Goal: Task Accomplishment & Management: Manage account settings

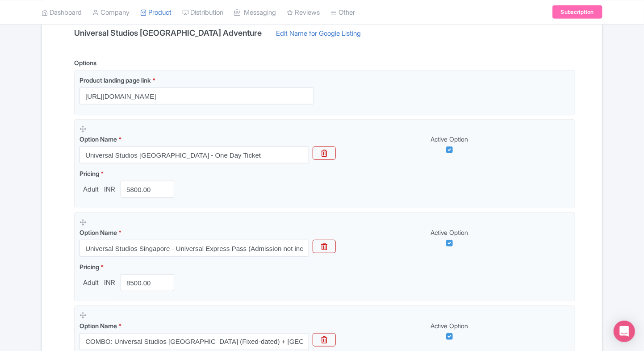
scroll to position [229, 0]
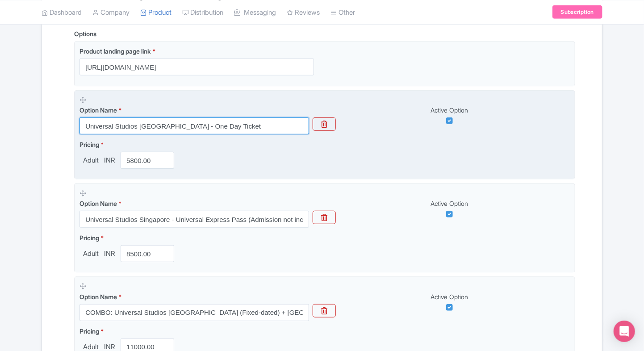
click at [242, 124] on input "Universal Studios Singapore - One Day Ticket" at bounding box center [195, 126] width 230 height 17
paste input "– 1 Day Entry Pass"
type input "Universal Studios Singapore – 1 Day Entry Pass"
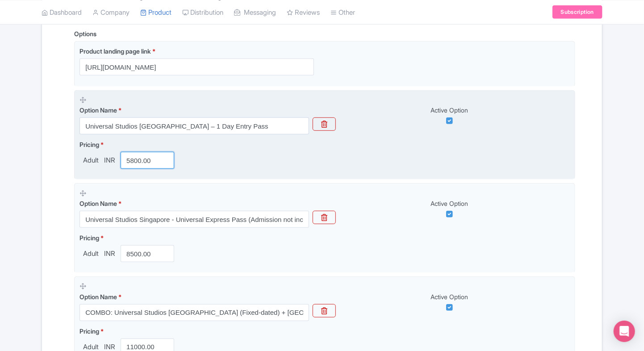
click at [147, 161] on input "5800.00" at bounding box center [148, 160] width 54 height 17
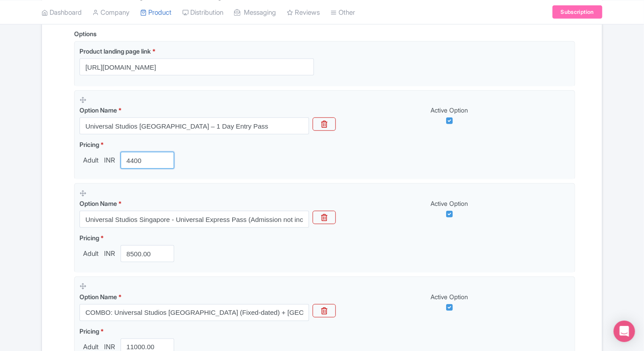
type input "4400"
click at [35, 168] on div "← Back to Products Universal Studios Singapore Adventure ID# DHTRWX Content Dis…" at bounding box center [322, 153] width 644 height 597
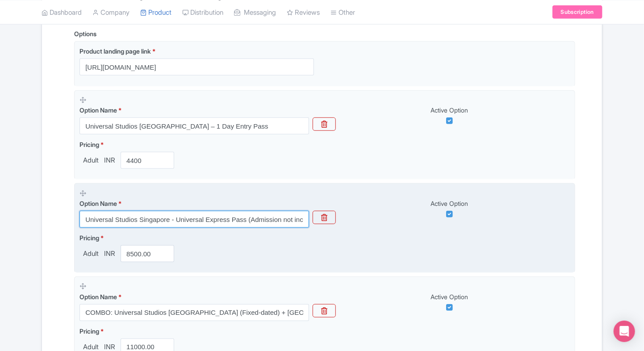
click at [177, 221] on input "Universal Studios Singapore - Universal Express Pass (Admission not included)" at bounding box center [195, 219] width 230 height 17
paste input "Combo Deal: Universal Studios Singapore (Fixed Date) + Adventure Cove Waterpark…"
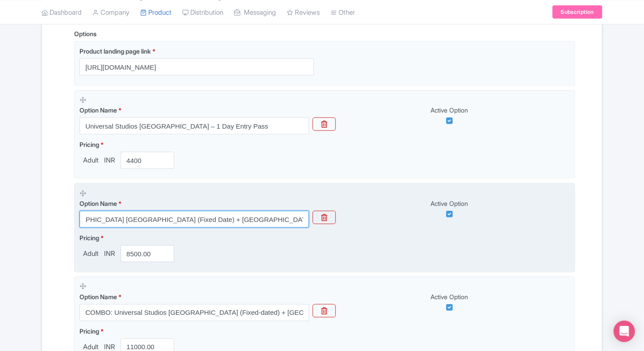
type input "Combo Deal: Universal Studios Singapore (Fixed Date) + Adventure Cove Waterpark…"
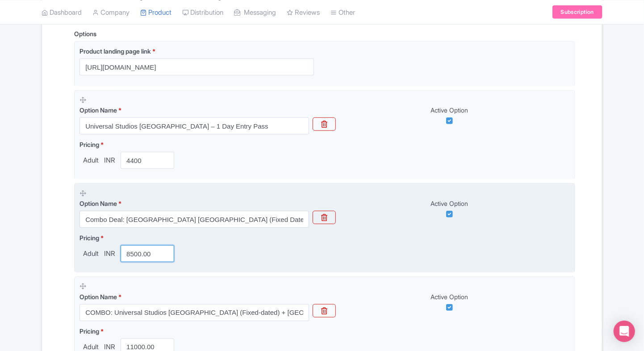
click at [140, 252] on input "8500.00" at bounding box center [148, 253] width 54 height 17
paste input "7399"
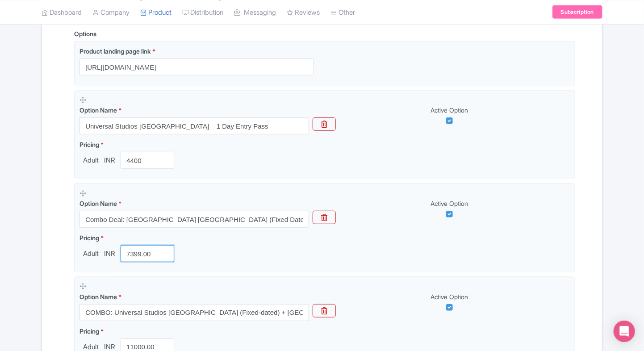
type input "7399.00"
click at [43, 240] on div "Name & Price Locations Description & Reviews Images & Categories Complete Unive…" at bounding box center [322, 189] width 560 height 514
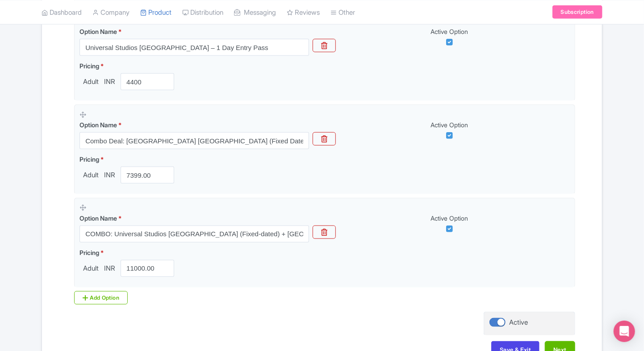
scroll to position [308, 0]
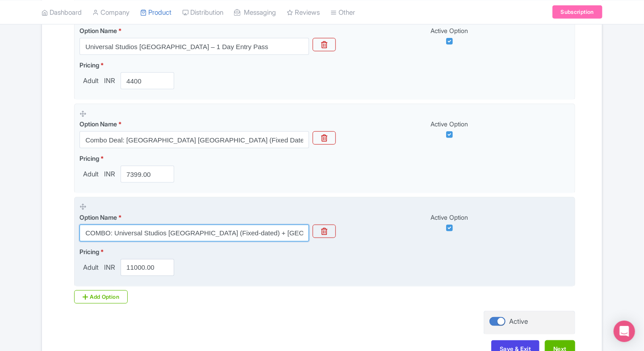
click at [166, 233] on input "COMBO: Universal Studios Singapore (Fixed-dated) + Adventure Cove Waterpark (Op…" at bounding box center [195, 233] width 230 height 17
paste input "Universal Studios Singapore – Express Lane Pass (Admission Sold Separately"
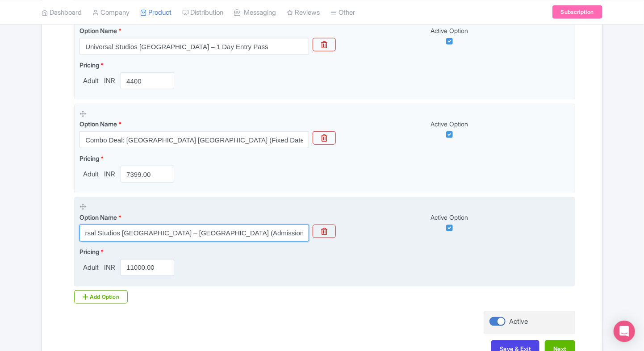
type input "Universal Studios Singapore – Express Lane Pass (Admission Sold Separately)"
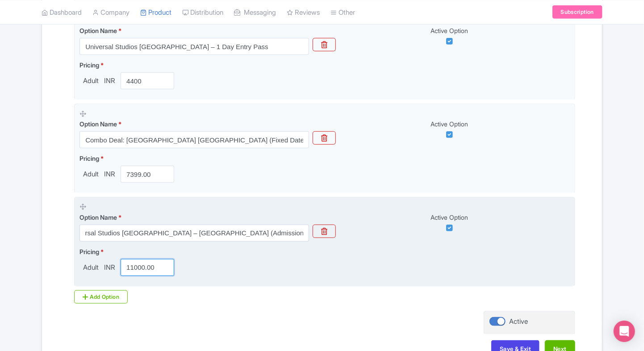
scroll to position [0, 0]
click at [145, 262] on input "11000.00" at bounding box center [148, 267] width 54 height 17
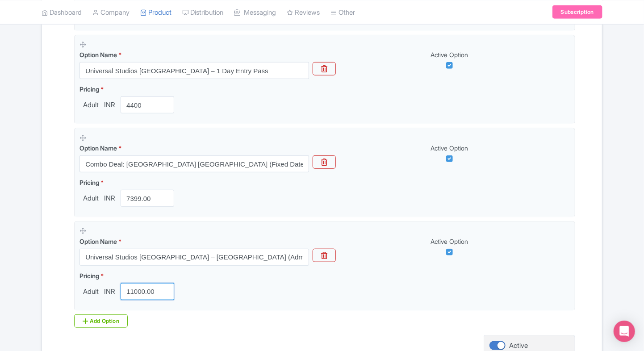
scroll to position [284, 0]
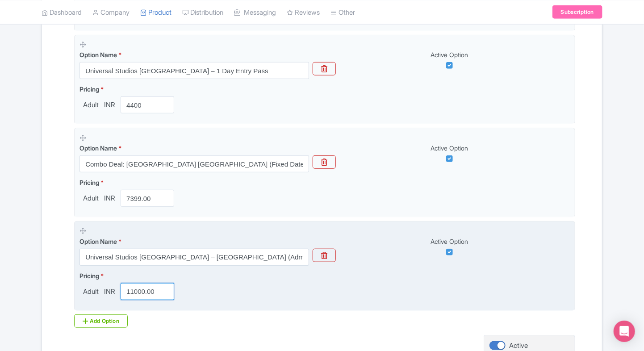
click at [141, 293] on input "11000.00" at bounding box center [148, 291] width 54 height 17
paste input "7899"
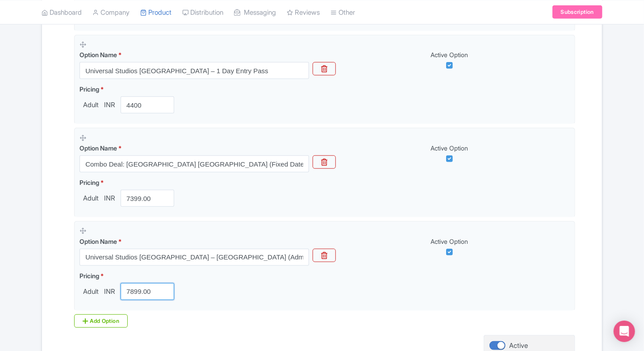
type input "7899.00"
click at [26, 255] on div "← Back to Products Universal Studios Singapore Adventure ID# DHTRWX Content Dis…" at bounding box center [322, 98] width 644 height 597
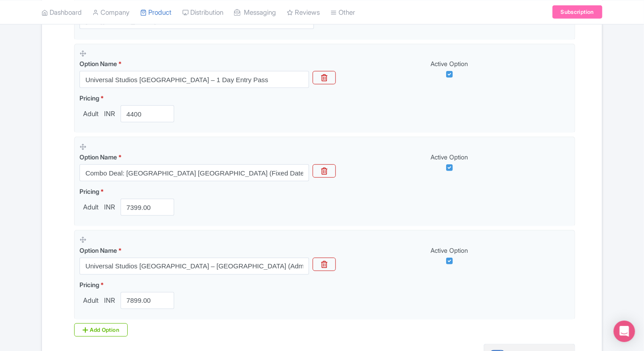
scroll to position [265, 0]
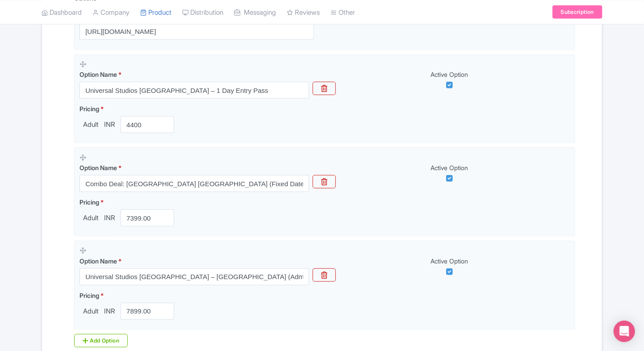
click at [28, 214] on div "← Back to Products Universal Studios Singapore Adventure ID# DHTRWX Content Dis…" at bounding box center [322, 117] width 644 height 597
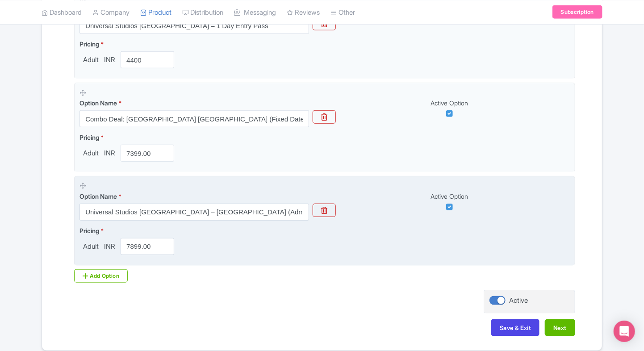
scroll to position [331, 0]
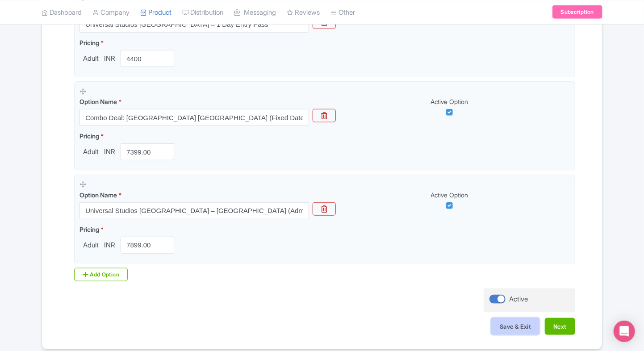
click at [504, 327] on button "Save & Exit" at bounding box center [516, 326] width 48 height 17
click at [565, 330] on button "Next" at bounding box center [560, 326] width 30 height 17
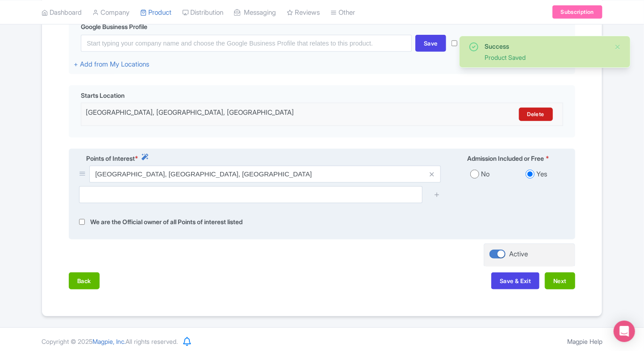
scroll to position [231, 0]
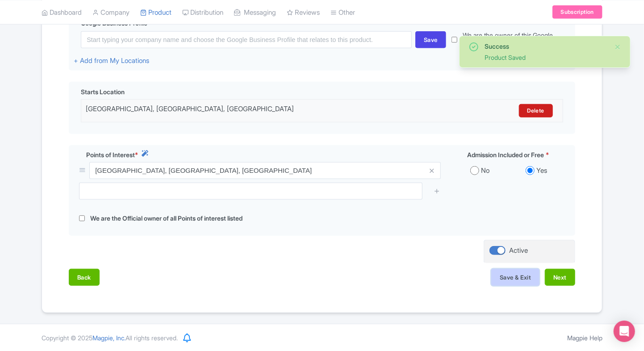
click at [518, 273] on button "Save & Exit" at bounding box center [516, 277] width 48 height 17
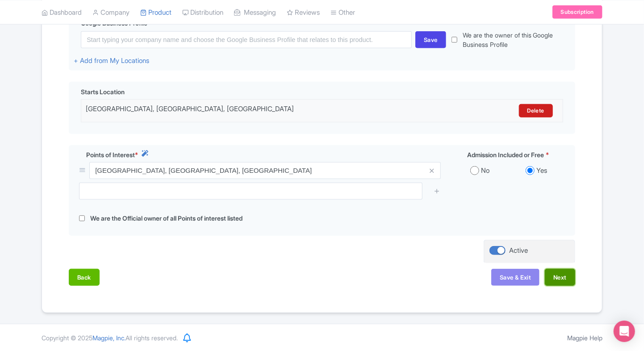
click at [550, 273] on button "Next" at bounding box center [560, 277] width 30 height 17
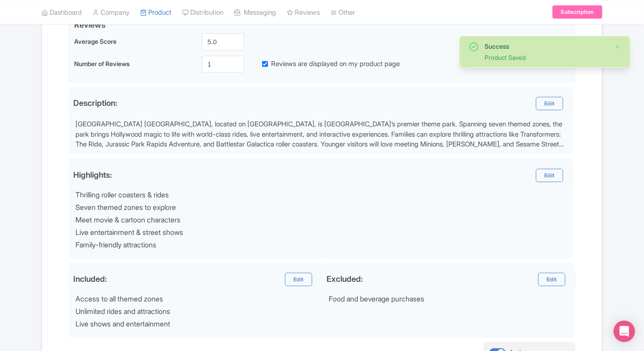
scroll to position [319, 0]
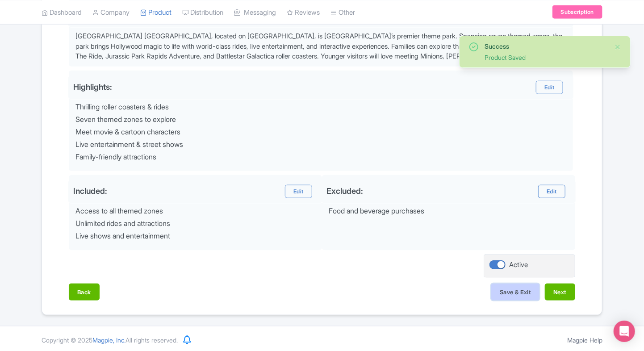
click at [505, 293] on button "Save & Exit" at bounding box center [516, 292] width 48 height 17
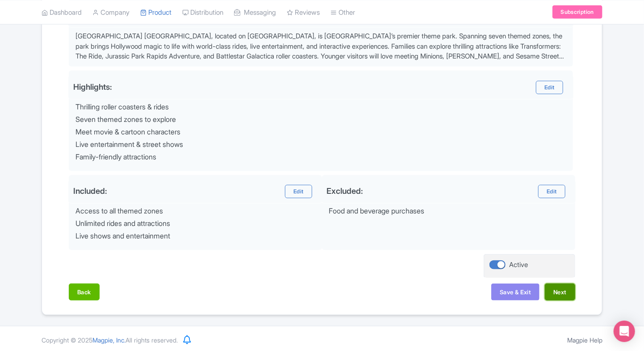
click at [559, 292] on button "Next" at bounding box center [560, 292] width 30 height 17
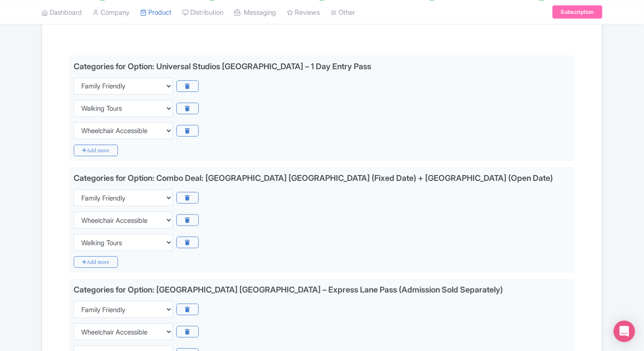
scroll to position [188, 0]
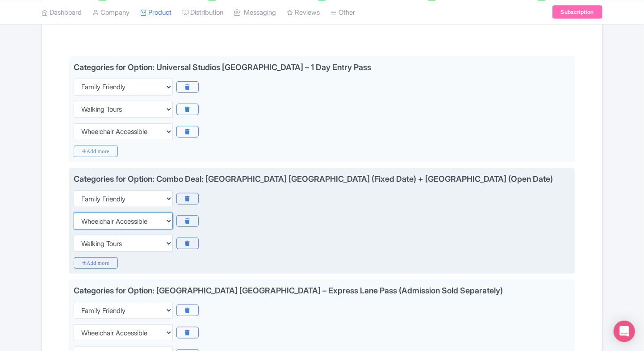
click at [114, 220] on select "Choose categories Adults Only Animals Audio Guide Beaches Bike Tours Boat Tours…" at bounding box center [123, 221] width 99 height 17
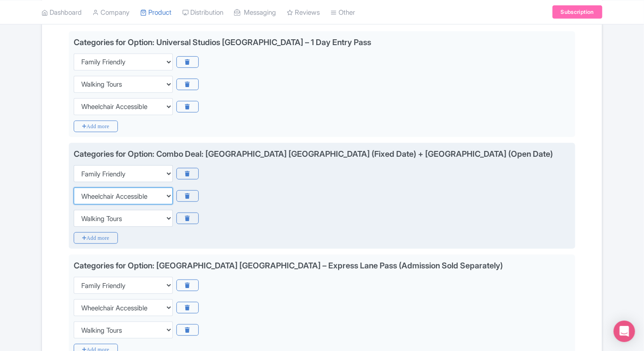
scroll to position [214, 0]
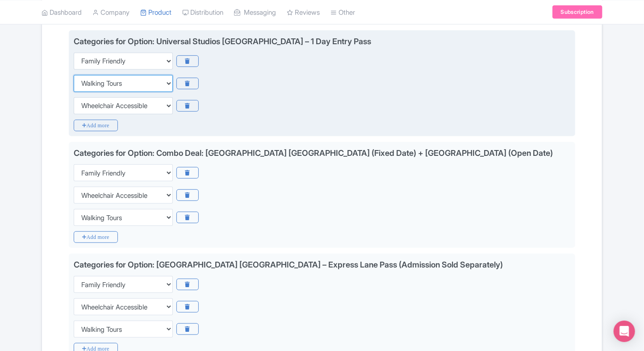
click at [122, 84] on select "Choose categories Adults Only Animals Audio Guide Beaches Bike Tours Boat Tours…" at bounding box center [123, 83] width 99 height 17
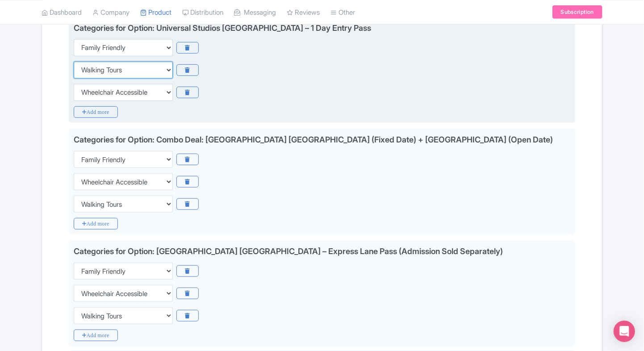
scroll to position [229, 0]
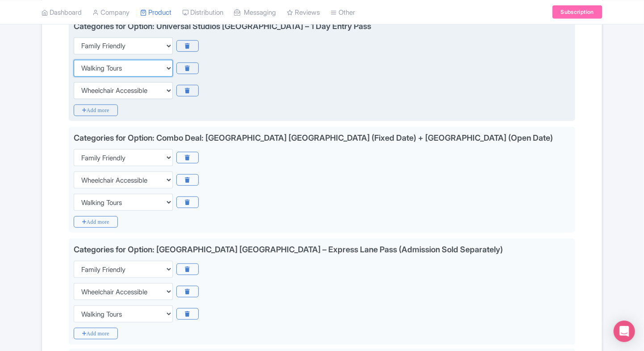
click at [111, 69] on select "Choose categories Adults Only Animals Audio Guide Beaches Bike Tours Boat Tours…" at bounding box center [123, 68] width 99 height 17
select select "wheelchair-accessible"
click at [74, 60] on select "Choose categories Adults Only Animals Audio Guide Beaches Bike Tours Boat Tours…" at bounding box center [123, 68] width 99 height 17
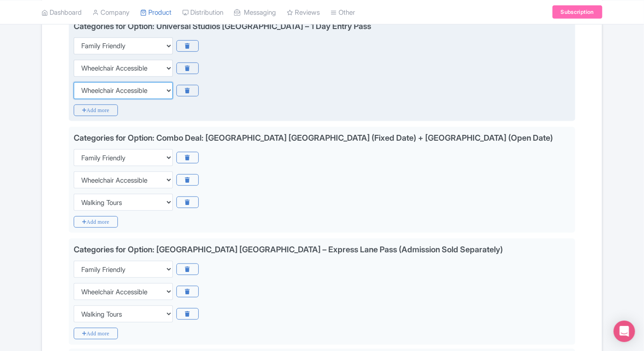
click at [101, 88] on select "Choose categories Adults Only Animals Audio Guide Beaches Bike Tours Boat Tours…" at bounding box center [123, 90] width 99 height 17
select select "walking-tours"
click at [74, 82] on select "Choose categories Adults Only Animals Audio Guide Beaches Bike Tours Boat Tours…" at bounding box center [123, 90] width 99 height 17
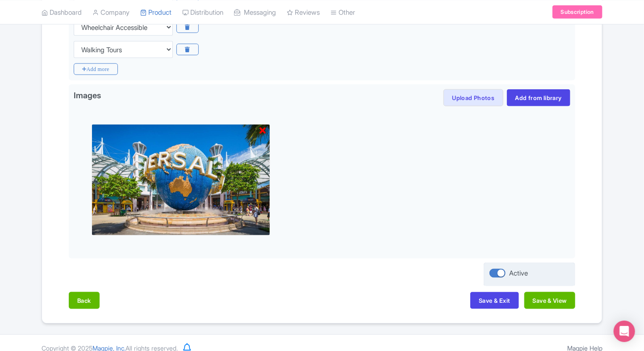
scroll to position [497, 0]
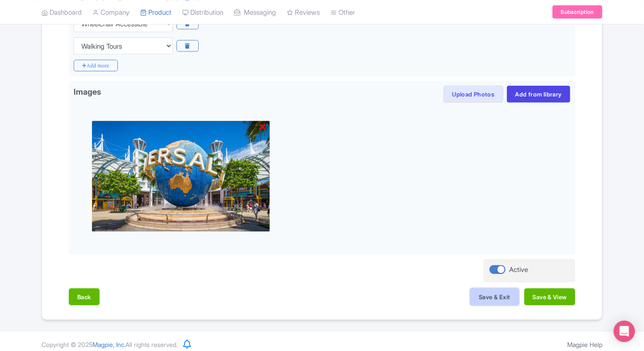
click at [478, 295] on button "Save & Exit" at bounding box center [495, 297] width 48 height 17
click at [549, 304] on div "Back Save & Exit Save & View" at bounding box center [322, 302] width 507 height 26
click at [551, 301] on button "Save & View" at bounding box center [550, 297] width 51 height 17
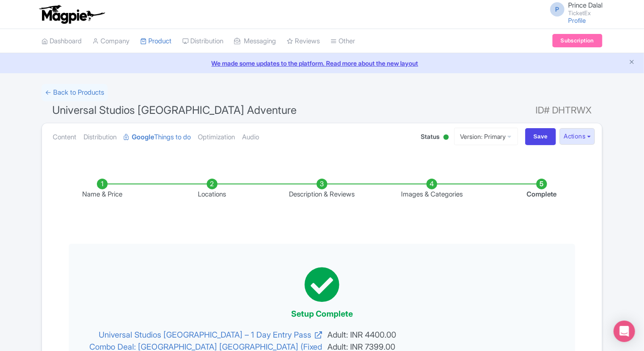
scroll to position [53, 0]
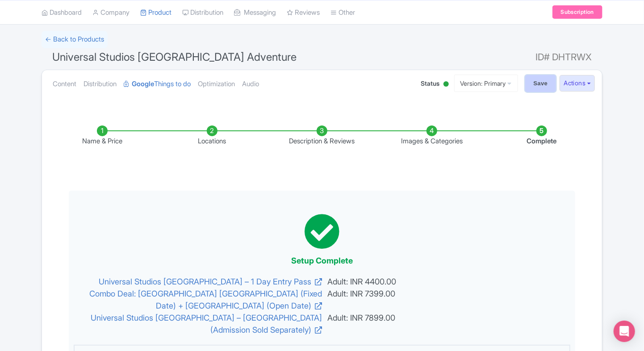
click at [539, 86] on input "Save" at bounding box center [540, 83] width 31 height 17
type input "Saving..."
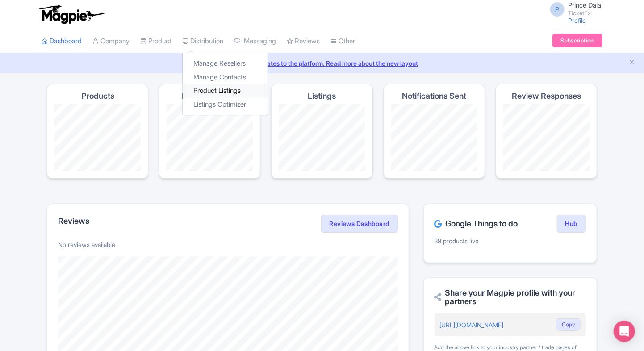
click at [211, 86] on link "Product Listings" at bounding box center [225, 91] width 85 height 14
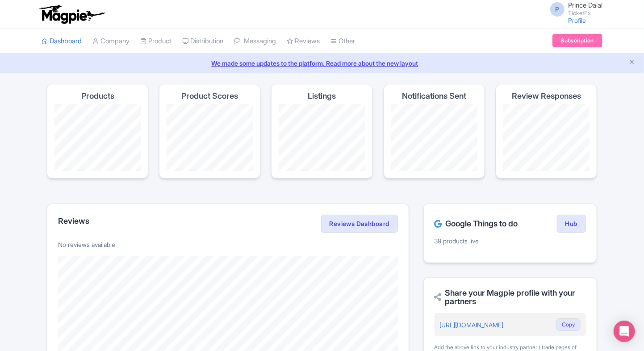
scroll to position [255, 0]
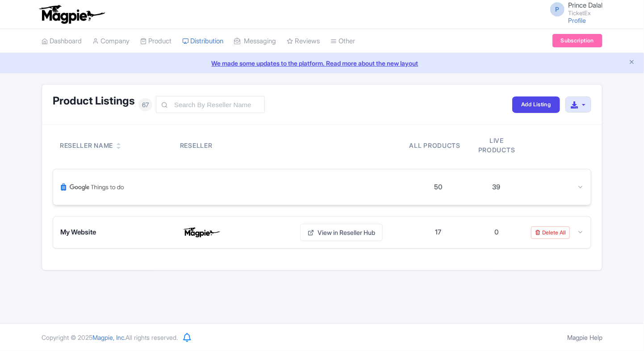
click at [580, 185] on icon at bounding box center [580, 187] width 7 height 7
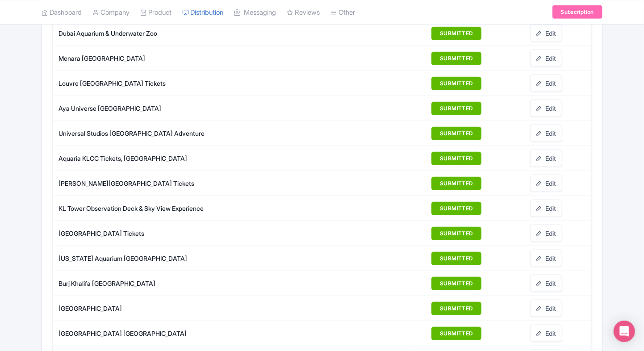
scroll to position [200, 0]
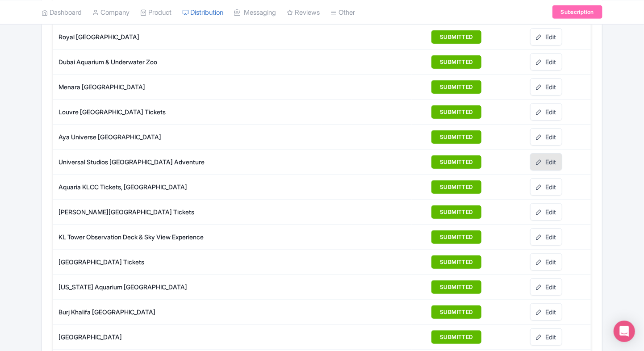
click at [547, 162] on link "Edit" at bounding box center [546, 161] width 32 height 17
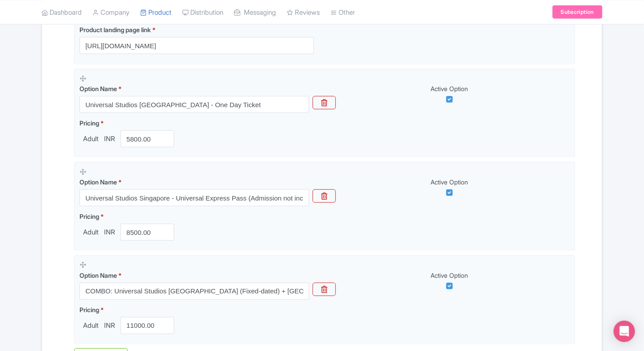
scroll to position [262, 0]
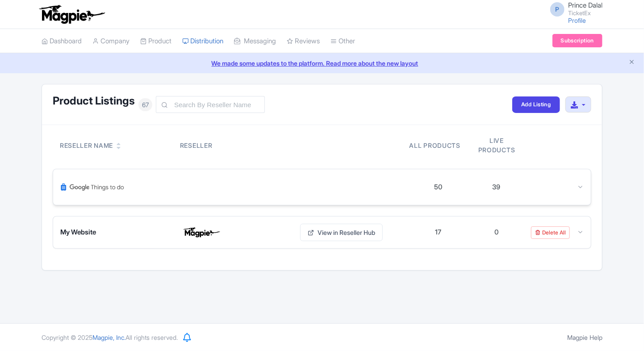
click at [574, 193] on div "50 39" at bounding box center [322, 187] width 538 height 36
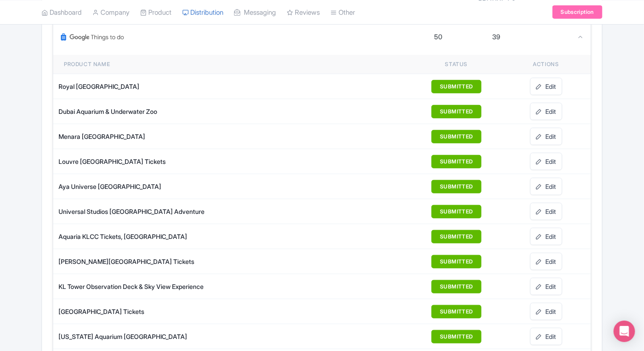
scroll to position [151, 0]
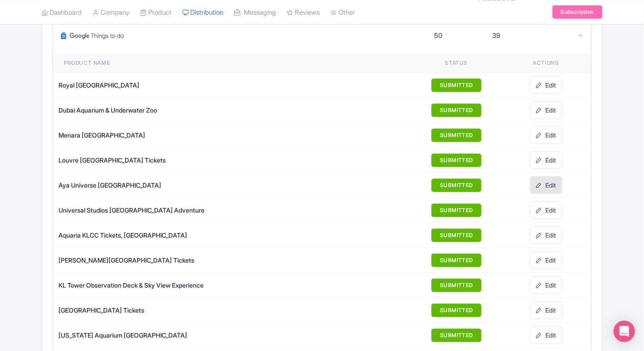
click at [555, 187] on link "Edit" at bounding box center [546, 185] width 32 height 17
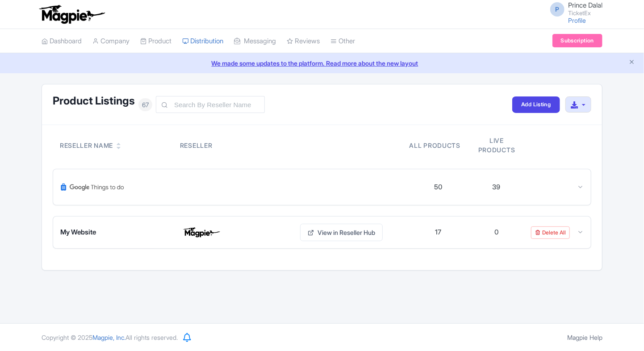
click at [570, 193] on div "50 39" at bounding box center [322, 187] width 538 height 36
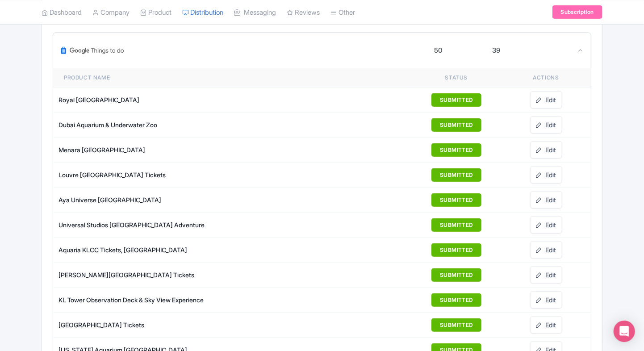
scroll to position [137, 0]
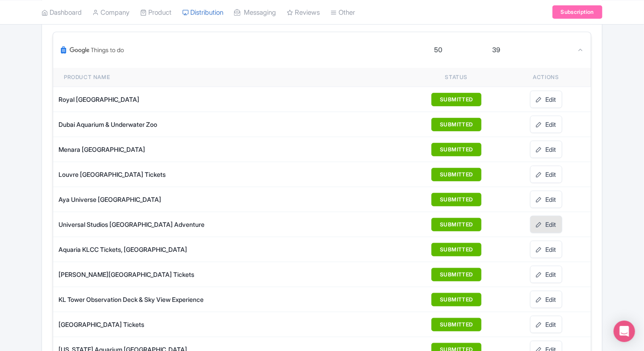
click at [548, 228] on link "Edit" at bounding box center [546, 224] width 32 height 17
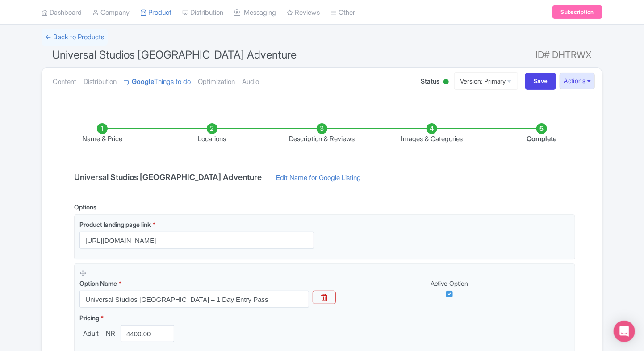
scroll to position [50, 0]
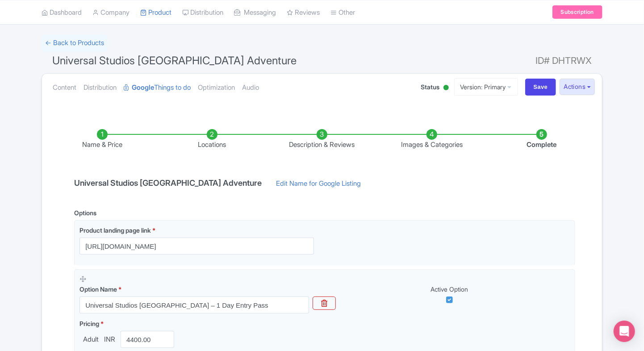
click at [49, 84] on ul "Content Distribution Google Things to do Optimization Audio" at bounding box center [227, 87] width 357 height 27
click at [57, 86] on link "Content" at bounding box center [65, 88] width 24 height 28
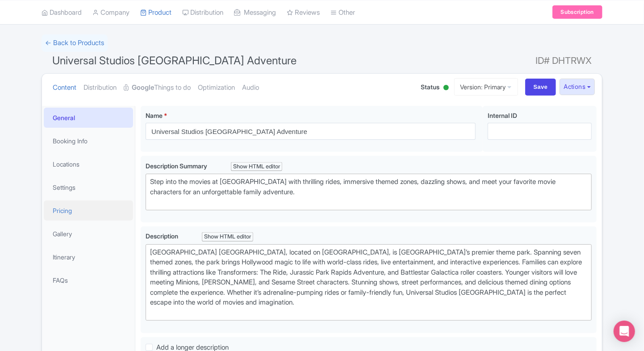
click at [71, 215] on link "Pricing" at bounding box center [88, 211] width 89 height 20
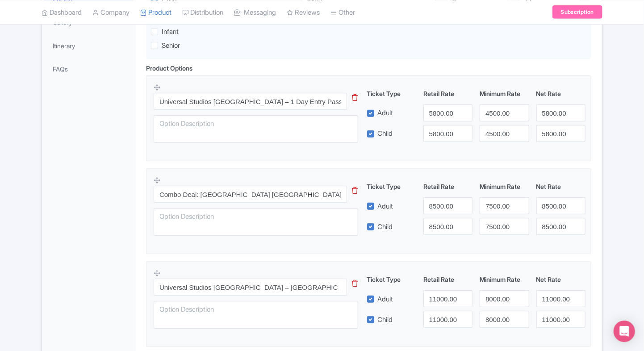
scroll to position [256, 0]
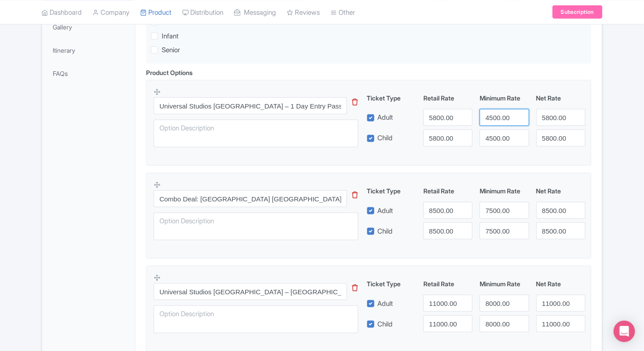
click at [500, 115] on input "4500.00" at bounding box center [504, 117] width 49 height 17
paste input "4"
type input "4400.00"
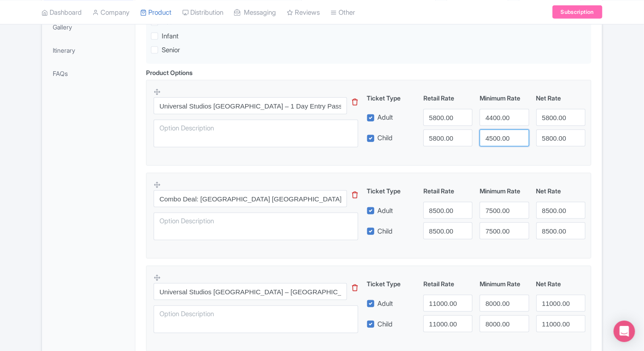
click at [493, 130] on input "4500.00" at bounding box center [504, 138] width 49 height 17
paste input "4"
click at [493, 130] on input "4400.00" at bounding box center [504, 138] width 49 height 17
type input "4400.00"
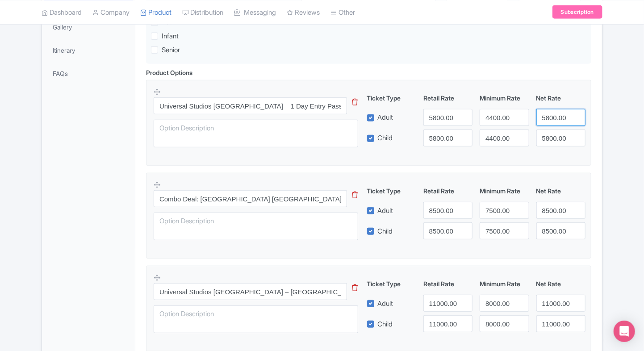
click at [548, 117] on input "5800.00" at bounding box center [561, 117] width 49 height 17
paste input "44"
click at [548, 117] on input "5800.00" at bounding box center [561, 117] width 49 height 17
type input "4400.00"
click at [551, 130] on input "5800.00" at bounding box center [561, 138] width 49 height 17
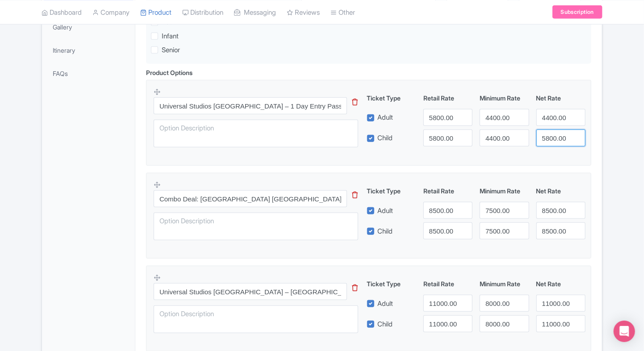
paste input "44"
click at [551, 130] on input "5800.00" at bounding box center [561, 138] width 49 height 17
type input "4400.00"
click at [499, 208] on input "7500.00" at bounding box center [504, 210] width 49 height 17
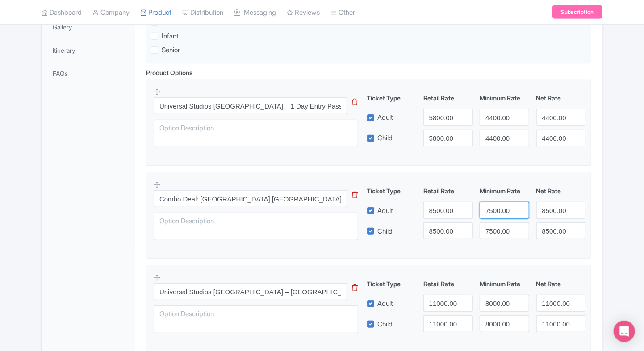
click at [499, 208] on input "7500.00" at bounding box center [504, 210] width 49 height 17
paste input "399"
type input "7399.00"
click at [499, 227] on input "7500.00" at bounding box center [504, 231] width 49 height 17
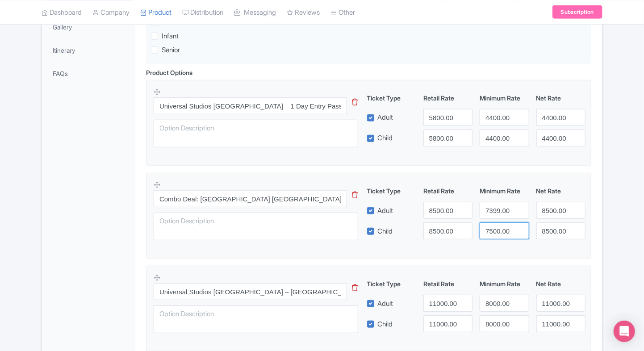
paste input "399"
click at [499, 227] on input "7500.00" at bounding box center [504, 231] width 49 height 17
type input "7399.00"
click at [546, 210] on input "8500.00" at bounding box center [561, 210] width 49 height 17
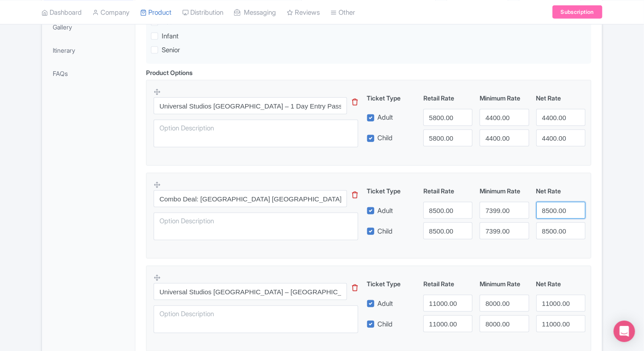
paste input "7399"
click at [546, 210] on input "8500.00" at bounding box center [561, 210] width 49 height 17
type input "7399.00"
click at [551, 235] on input "8500.00" at bounding box center [561, 231] width 49 height 17
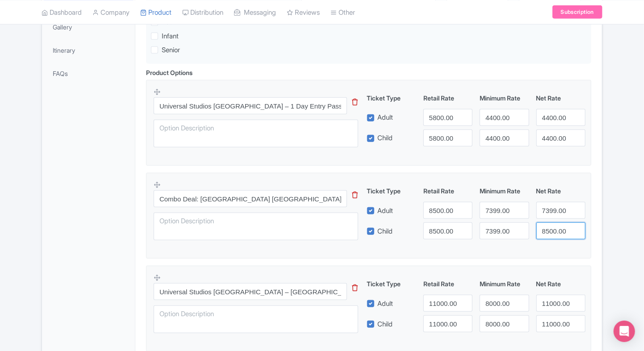
paste input "7399"
type input "7399.00"
click at [511, 256] on fieldset "Combo Deal: Universal Studios Singapore (Fixed Date) + Adventure Cove Waterpark…" at bounding box center [368, 216] width 445 height 86
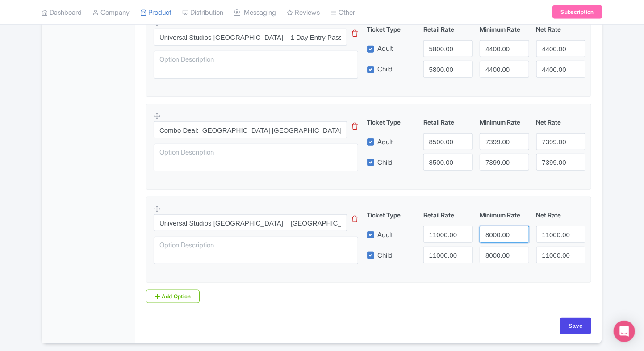
click at [494, 235] on input "8000.00" at bounding box center [504, 234] width 49 height 17
paste input "7899"
type input "7899.00"
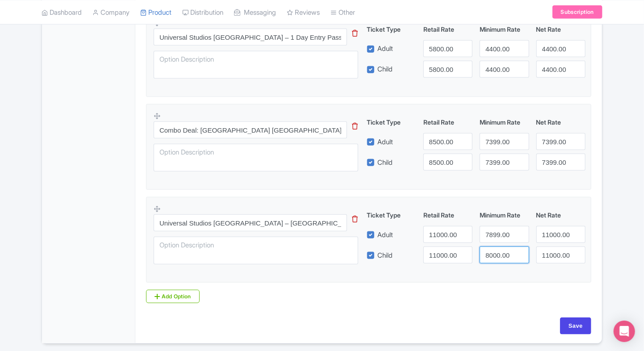
click at [492, 256] on input "8000.00" at bounding box center [504, 255] width 49 height 17
paste input "7899"
click at [492, 256] on input "8000.00" at bounding box center [504, 255] width 49 height 17
type input "7899.00"
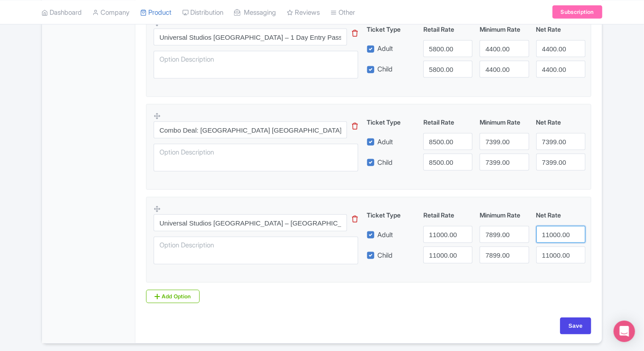
click at [547, 237] on input "11000.00" at bounding box center [561, 234] width 49 height 17
drag, startPoint x: 547, startPoint y: 237, endPoint x: 547, endPoint y: 254, distance: 17.0
click at [547, 237] on input "11000.00" at bounding box center [561, 234] width 49 height 17
paste input "7899"
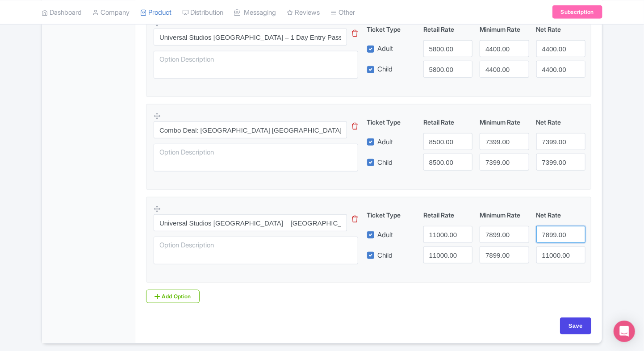
type input "7899.00"
click at [547, 254] on input "11000.00" at bounding box center [561, 255] width 49 height 17
paste input "7899"
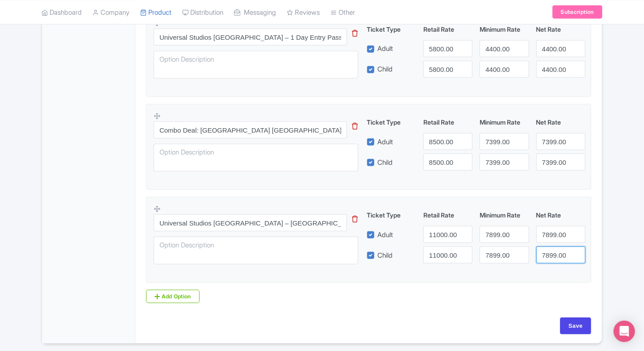
type input "7899.00"
click at [443, 272] on fieldset "Universal Studios Singapore – Express Lane Pass (Admission Sold Separately) Thi…" at bounding box center [368, 240] width 445 height 86
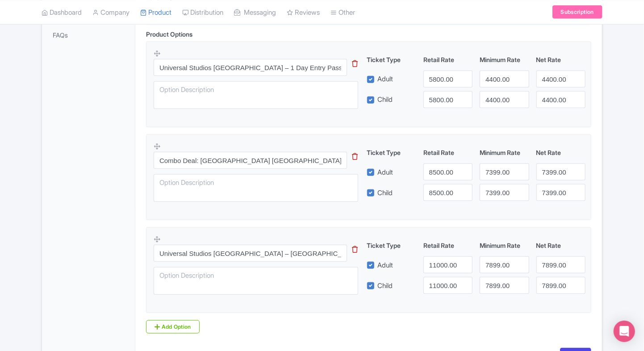
scroll to position [294, 0]
click at [76, 189] on div "General Booking Info Locations Settings Pricing Gallery Itinerary FAQs" at bounding box center [88, 117] width 93 height 513
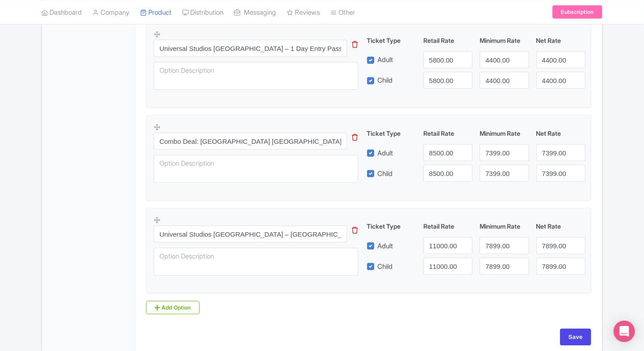
scroll to position [355, 0]
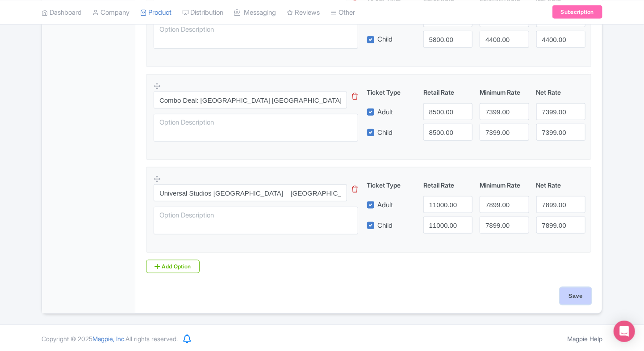
click at [577, 296] on input "Save" at bounding box center [575, 296] width 31 height 17
type input "Saving..."
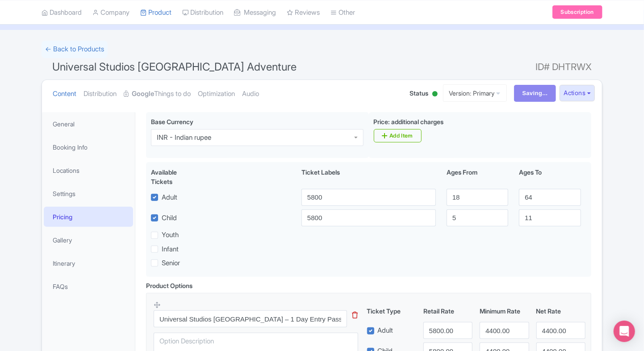
scroll to position [0, 0]
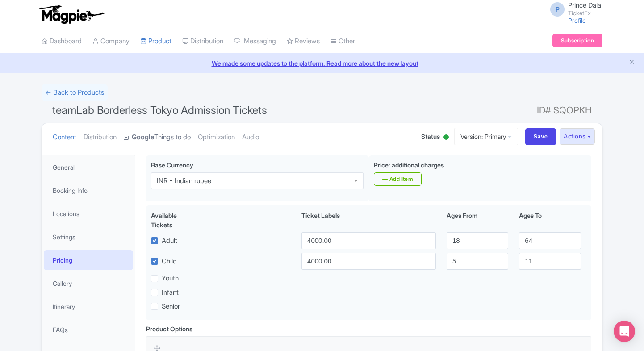
drag, startPoint x: 0, startPoint y: 0, endPoint x: 167, endPoint y: 138, distance: 216.8
click at [167, 138] on link "Google Things to do" at bounding box center [157, 137] width 67 height 28
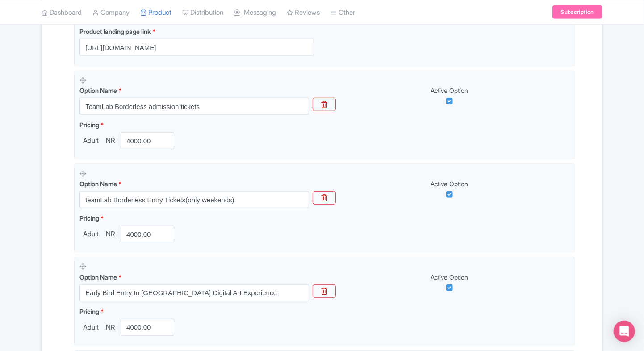
scroll to position [253, 0]
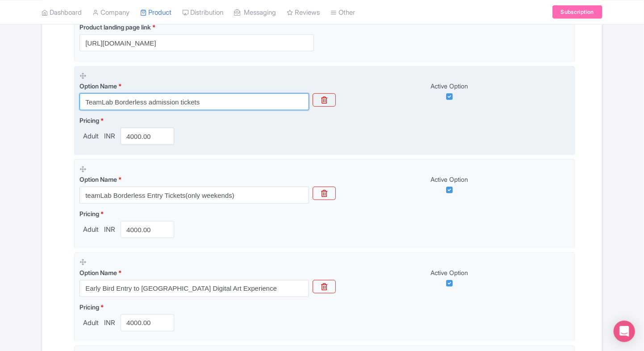
click at [227, 105] on input "TeamLab Borderless admission tickets" at bounding box center [195, 101] width 230 height 17
paste input "general"
type input "TeamLab Borderless general admission tickets"
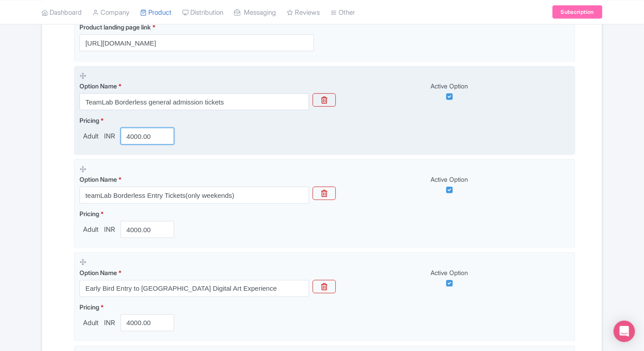
click at [140, 138] on input "4000.00" at bounding box center [148, 136] width 54 height 17
click at [136, 130] on input "2242" at bounding box center [148, 136] width 54 height 17
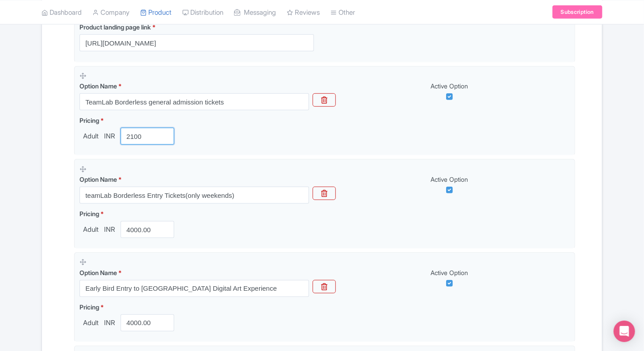
type input "2100"
click at [4, 154] on div "Error Save failed. Please try again later. ← Back to Products teamLab Borderles…" at bounding box center [322, 176] width 644 height 690
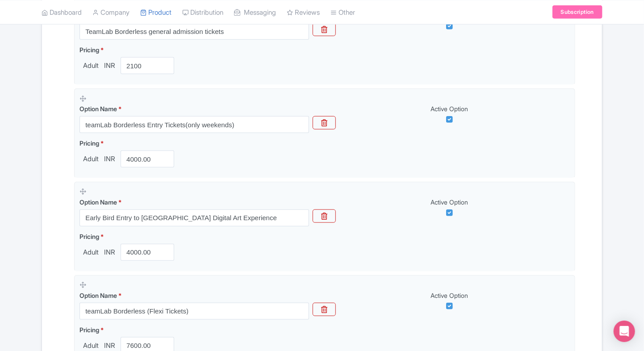
scroll to position [331, 0]
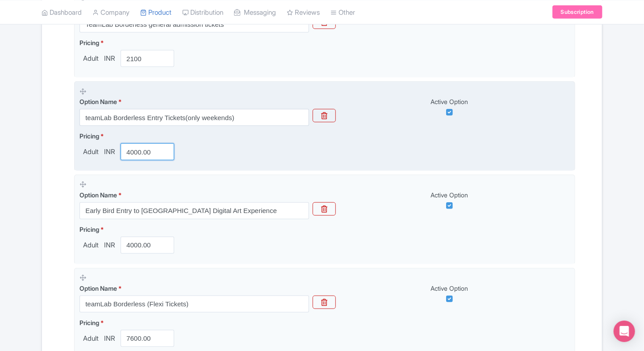
click at [145, 144] on input "4000.00" at bounding box center [148, 151] width 54 height 17
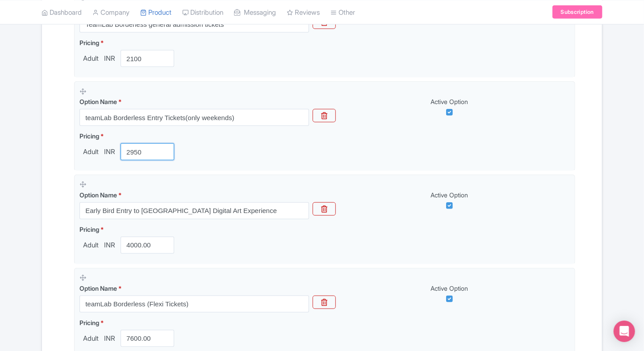
type input "2950"
click at [32, 186] on div "Error Save failed. Please try again later. ← Back to Products teamLab Borderles…" at bounding box center [322, 98] width 644 height 690
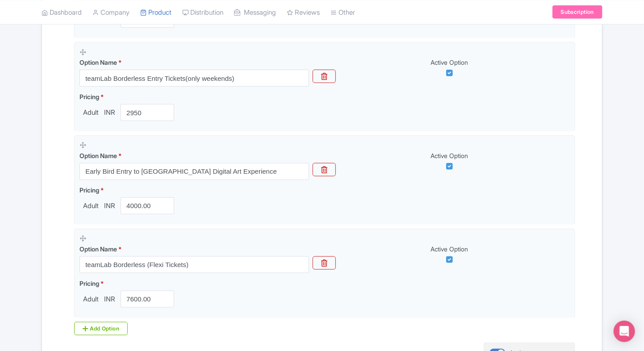
scroll to position [371, 0]
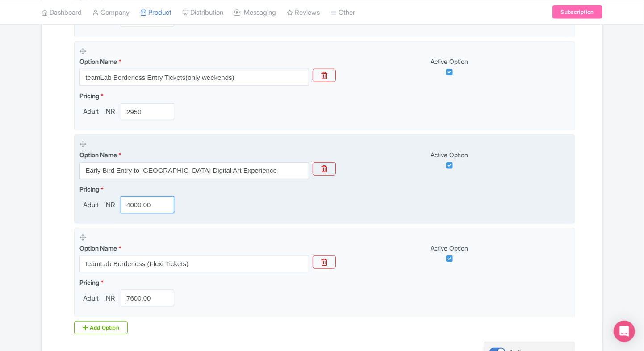
click at [142, 209] on input "4000.00" at bounding box center [148, 205] width 54 height 17
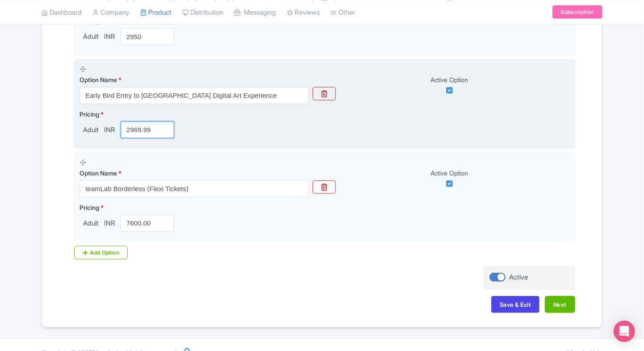
type input "2969.99"
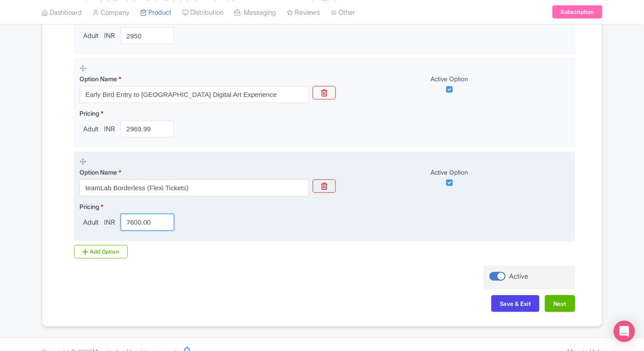
click at [139, 227] on input "7600.00" at bounding box center [148, 222] width 54 height 17
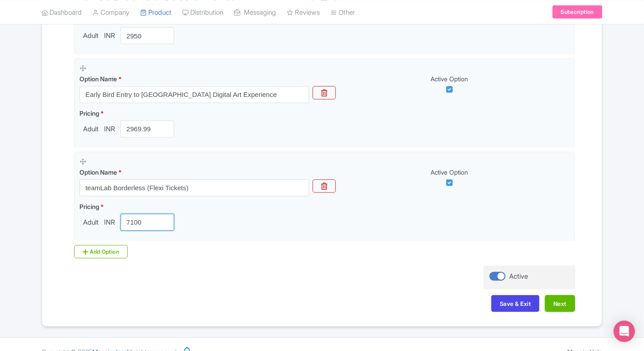
type input "7100"
click at [44, 229] on div "Name & Price Locations Description & Reviews Images & Categories Complete teamL…" at bounding box center [322, 17] width 560 height 607
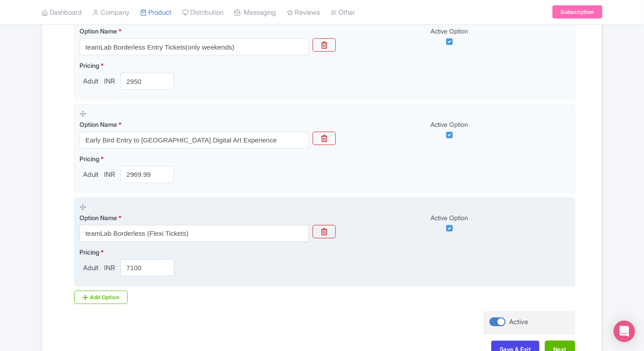
scroll to position [383, 0]
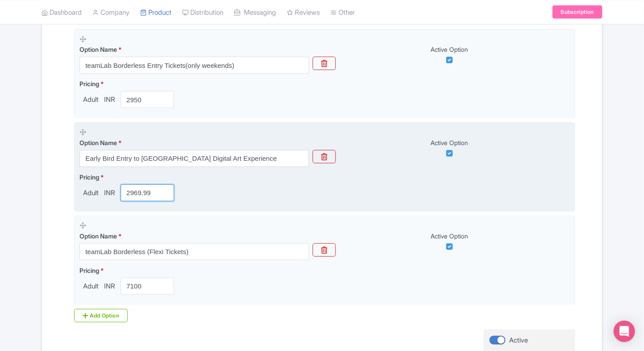
click at [135, 188] on input "2969.99" at bounding box center [148, 193] width 54 height 17
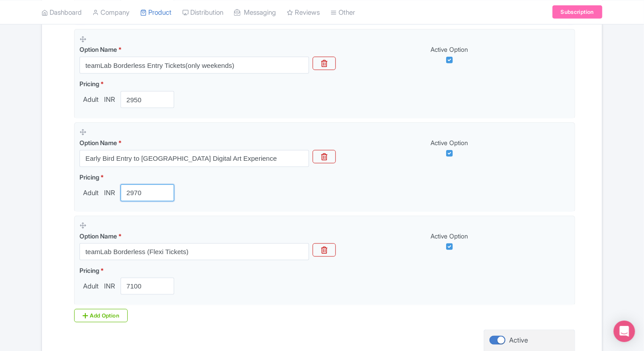
type input "2970"
click at [38, 213] on div "Error Save failed. Please try again later. ← Back to Products teamLab Borderles…" at bounding box center [322, 46] width 572 height 690
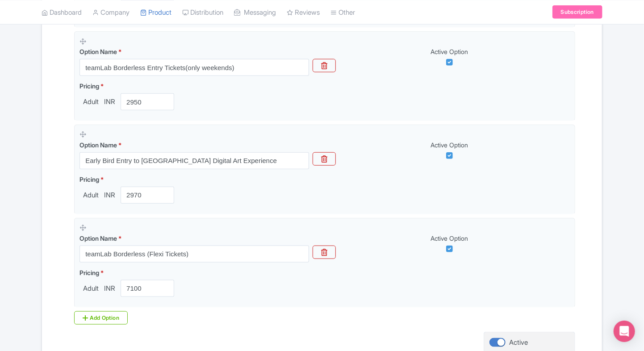
scroll to position [459, 0]
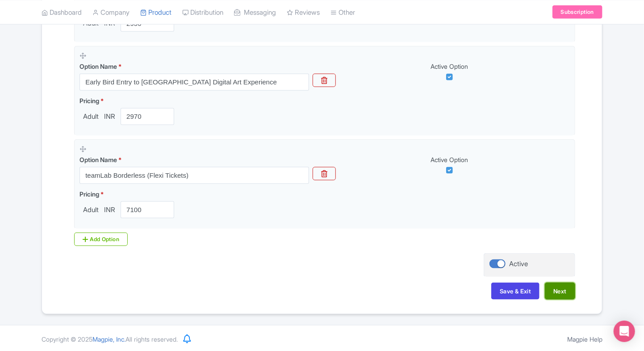
click at [556, 288] on button "Next" at bounding box center [560, 291] width 30 height 17
click at [501, 295] on button "Save & Exit" at bounding box center [516, 291] width 48 height 17
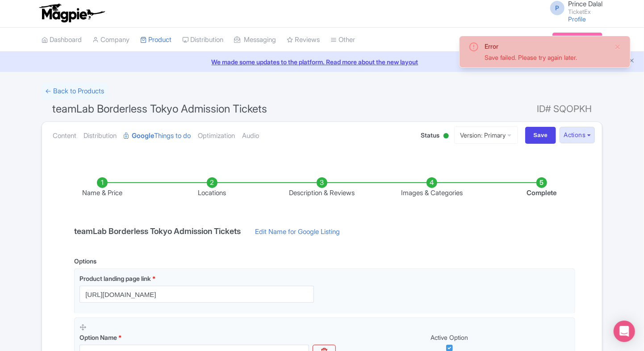
scroll to position [0, 0]
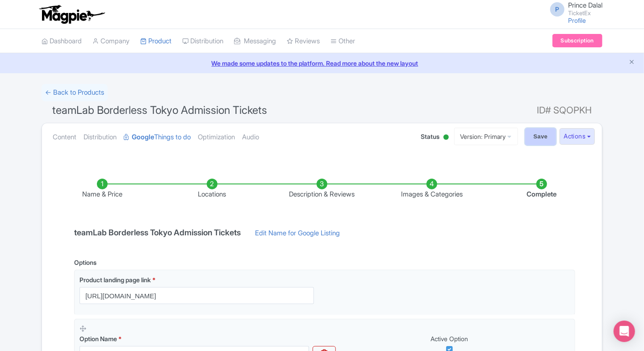
click at [530, 130] on input "Save" at bounding box center [540, 136] width 31 height 17
type input "Saving..."
